Goal: Navigation & Orientation: Find specific page/section

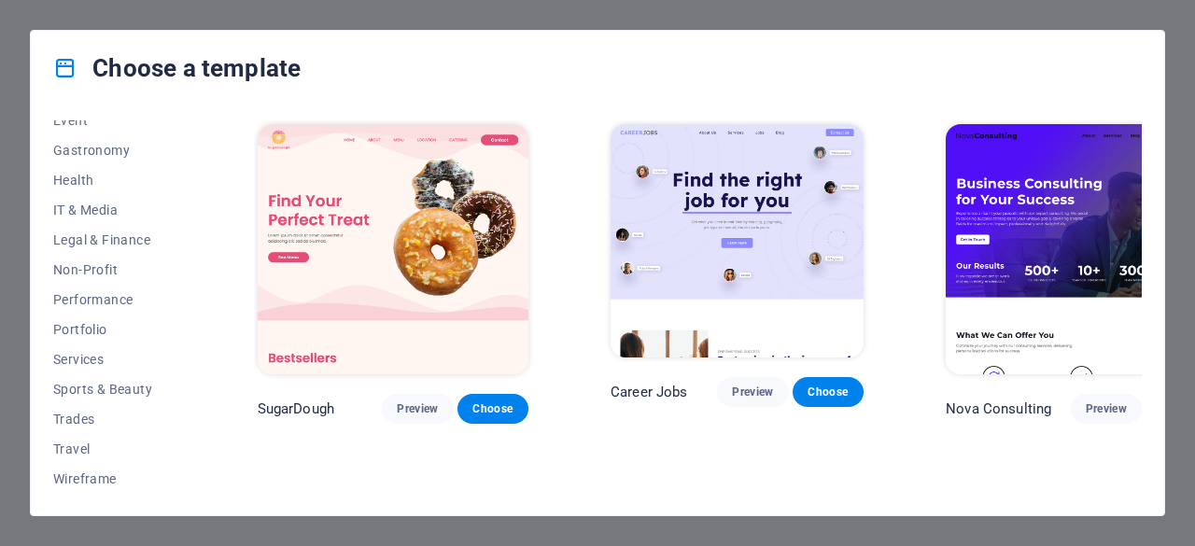
click at [21, 16] on div "Choose a template All Templates My Templates New Trending Landingpage Multipage…" at bounding box center [597, 273] width 1195 height 546
